Goal: Find specific page/section: Find specific page/section

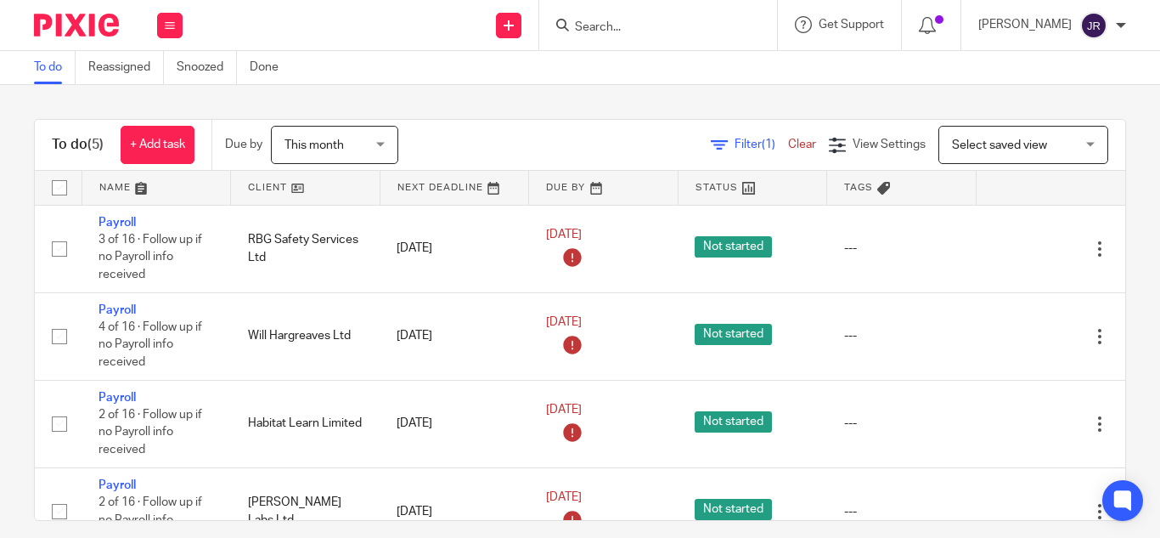
click at [624, 31] on input "Search" at bounding box center [649, 27] width 153 height 15
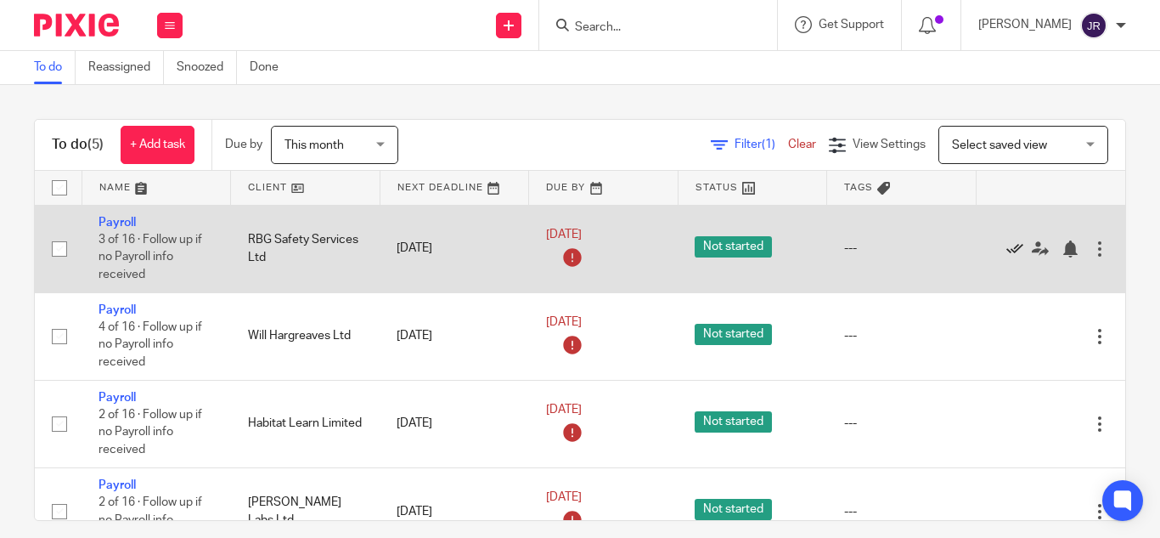
click at [1018, 252] on icon at bounding box center [1015, 248] width 17 height 17
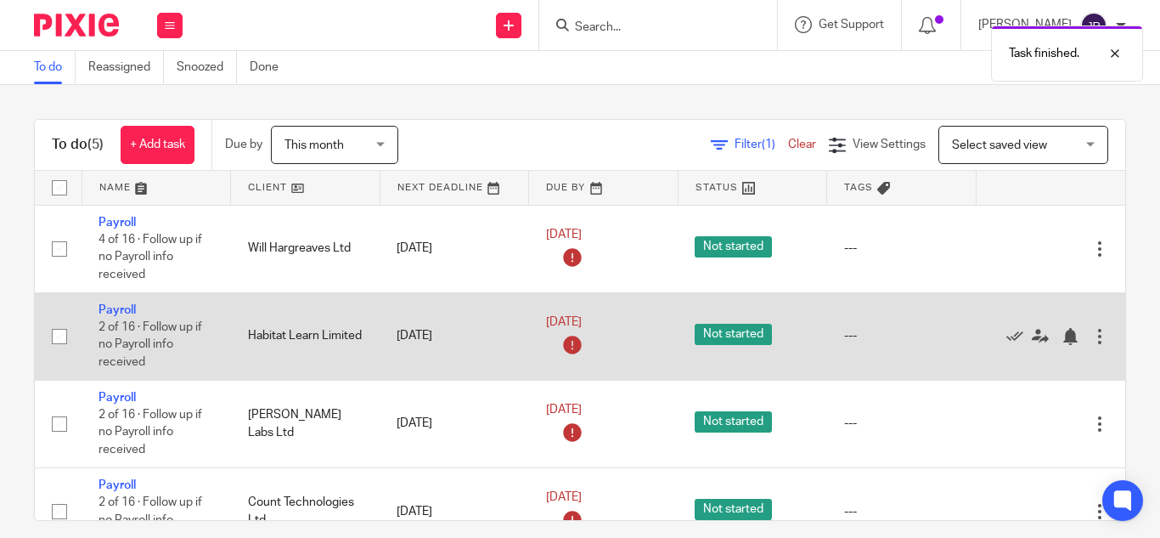
scroll to position [48, 0]
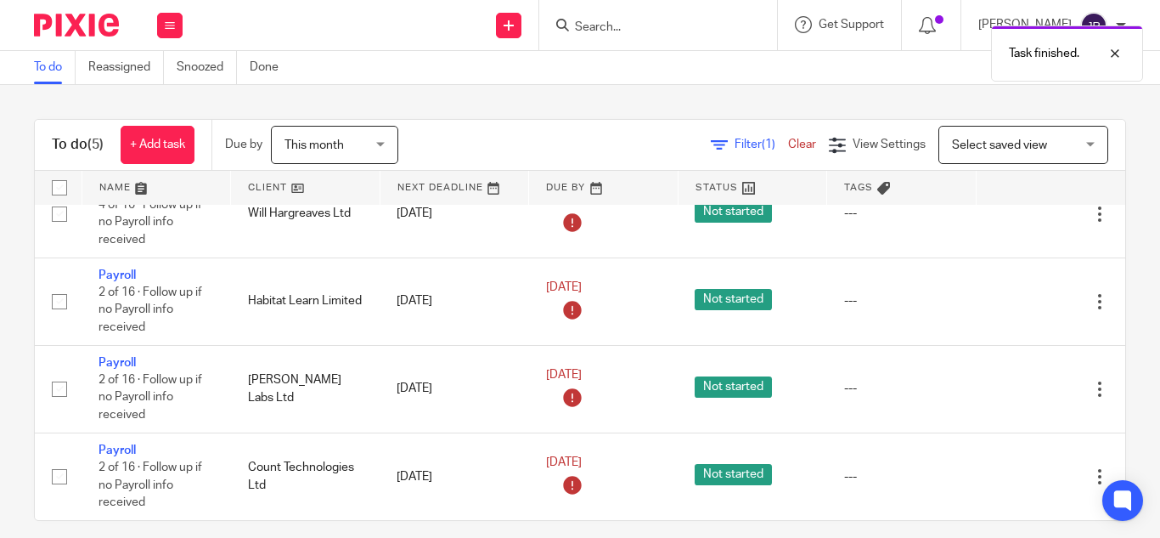
click at [578, 23] on input "Search" at bounding box center [649, 27] width 153 height 15
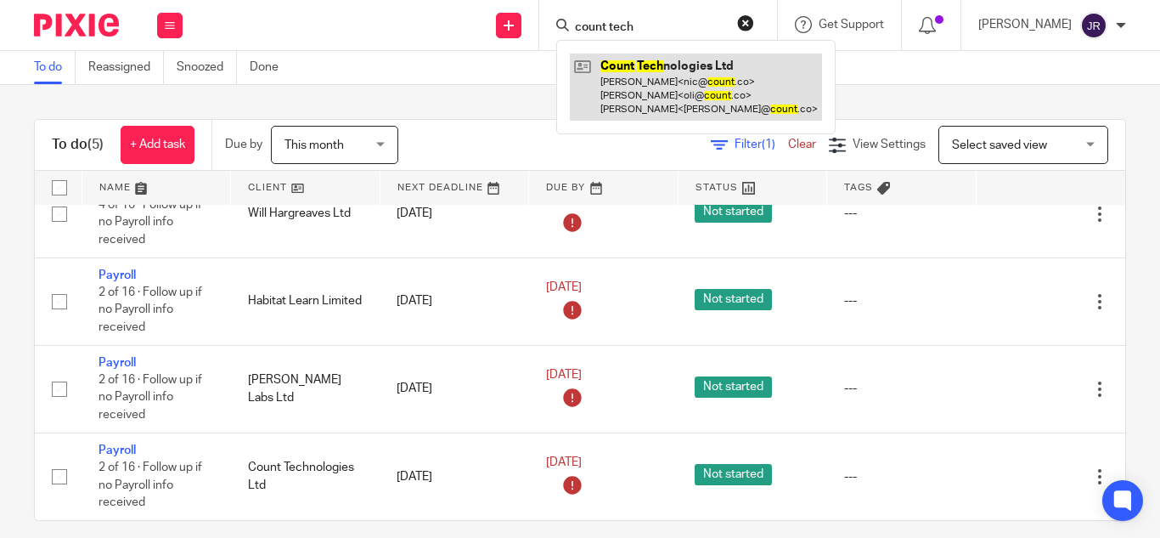
type input "count tech"
click at [652, 62] on link at bounding box center [696, 87] width 252 height 67
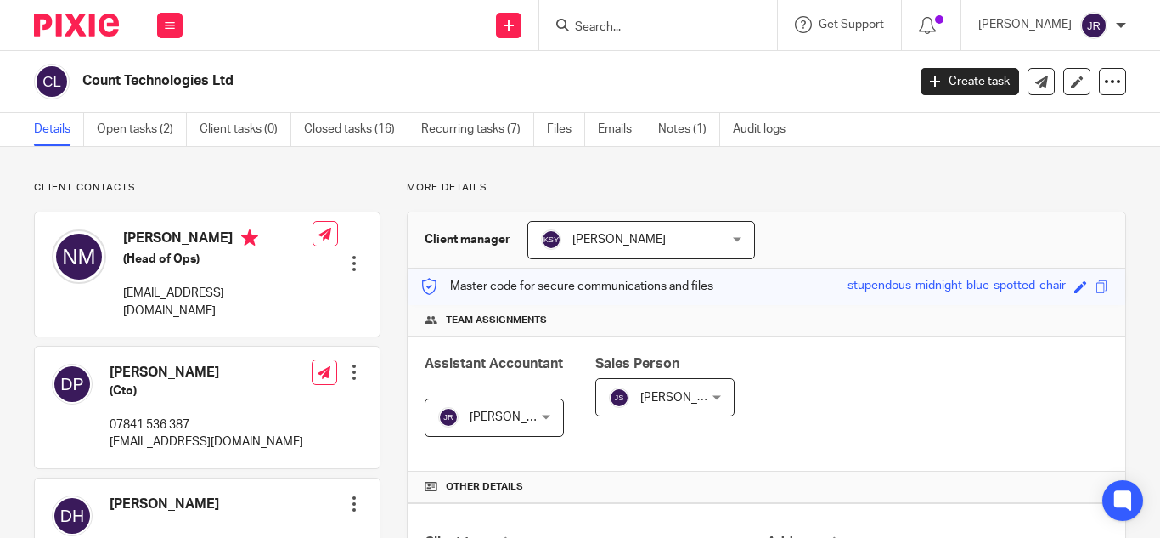
click at [663, 34] on input "Search" at bounding box center [649, 27] width 153 height 15
click at [1096, 289] on span at bounding box center [1102, 286] width 13 height 13
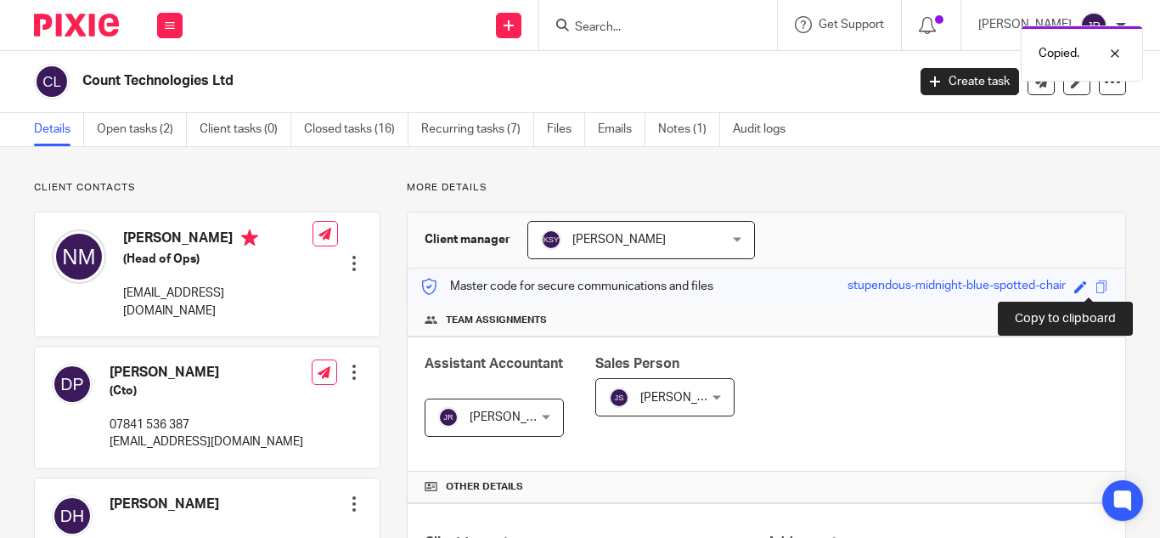
click at [1096, 289] on span at bounding box center [1102, 286] width 13 height 13
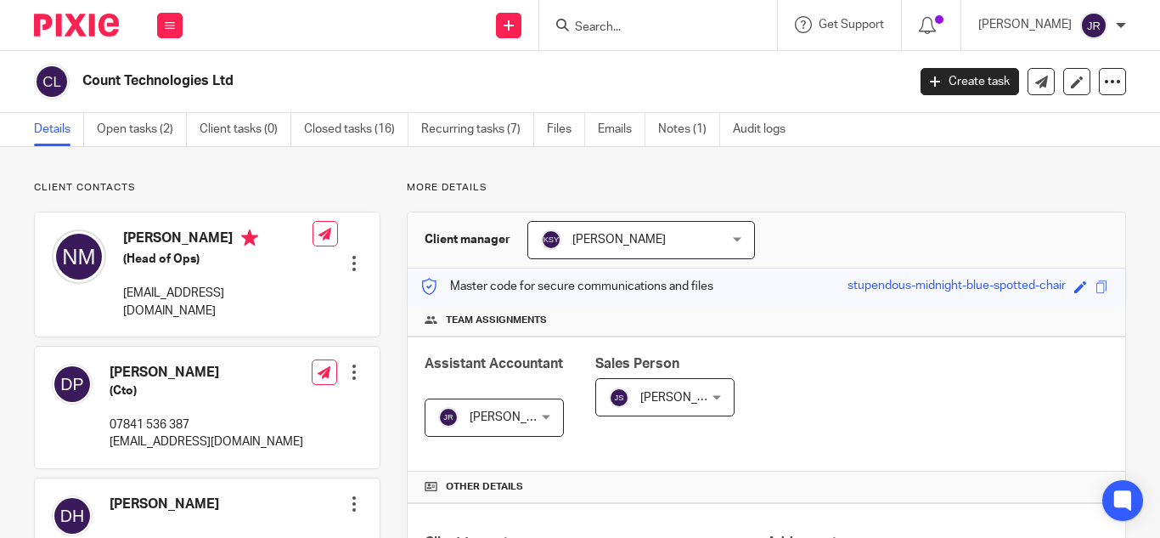
drag, startPoint x: 689, startPoint y: 42, endPoint x: 663, endPoint y: 22, distance: 32.1
click at [688, 42] on div at bounding box center [658, 25] width 238 height 50
click at [662, 20] on input "Search" at bounding box center [649, 27] width 153 height 15
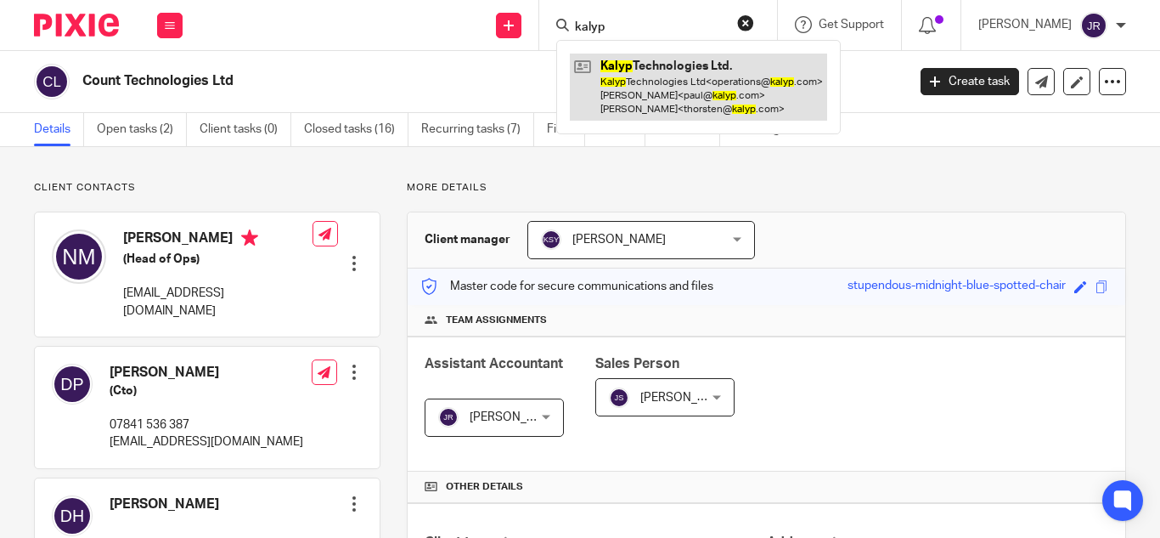
type input "kalyp"
click at [646, 76] on link at bounding box center [698, 87] width 257 height 67
click at [702, 95] on link at bounding box center [698, 87] width 257 height 67
